Goal: Find specific page/section: Find specific page/section

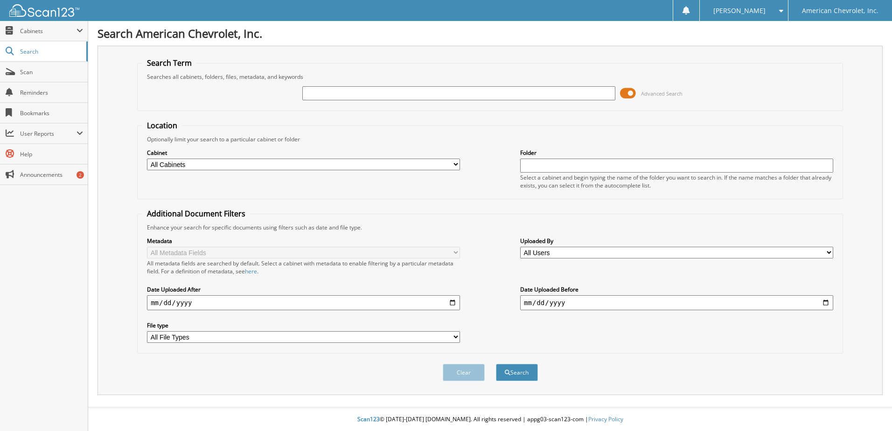
drag, startPoint x: 376, startPoint y: 163, endPoint x: 364, endPoint y: 168, distance: 12.9
click at [376, 163] on select "All Cabinets CAR DEALS Needs Filing" at bounding box center [303, 165] width 313 height 12
select select "16400"
click at [147, 159] on select "All Cabinets CAR DEALS Needs Filing" at bounding box center [303, 165] width 313 height 12
click at [394, 95] on input "text" at bounding box center [458, 93] width 313 height 14
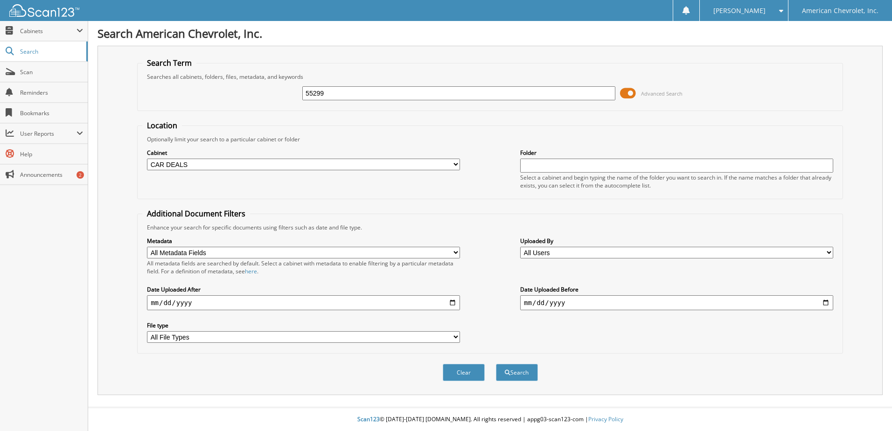
type input "55299"
click at [496, 364] on button "Search" at bounding box center [517, 372] width 42 height 17
